Goal: Task Accomplishment & Management: Use online tool/utility

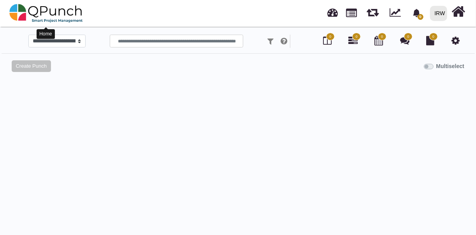
select select
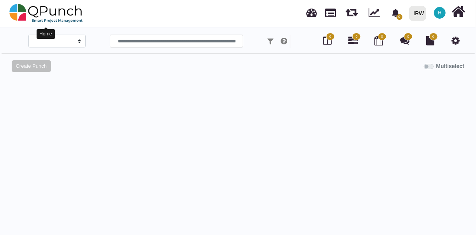
click at [23, 8] on img at bounding box center [46, 13] width 74 height 23
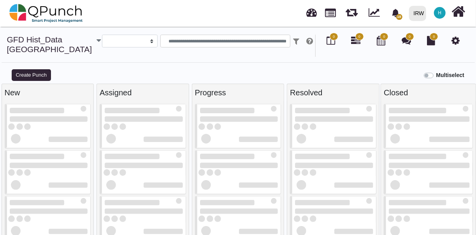
select select "**********"
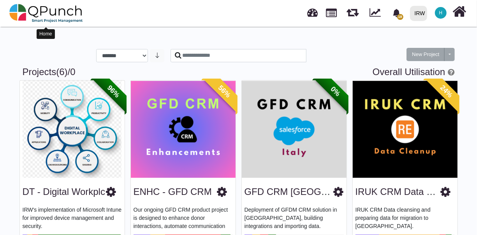
click at [55, 14] on img at bounding box center [46, 13] width 74 height 23
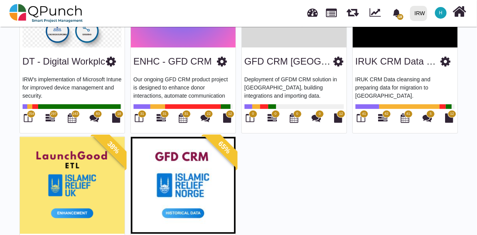
scroll to position [227, 0]
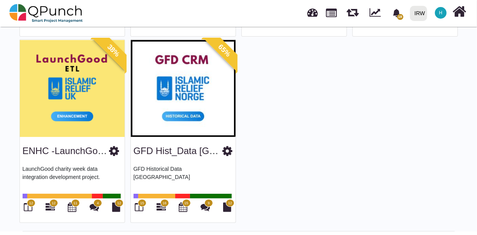
click at [228, 91] on img at bounding box center [183, 88] width 105 height 97
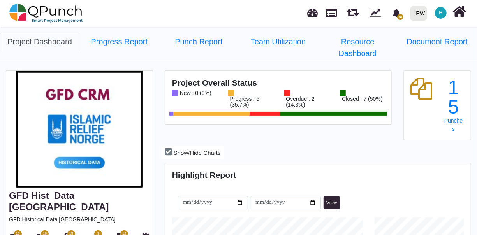
scroll to position [95, 101]
click at [14, 233] on icon at bounding box center [15, 237] width 9 height 9
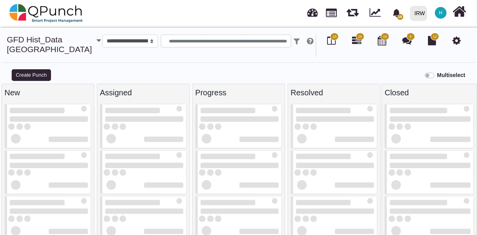
select select
